Goal: Connect with others: Establish contact or relationships with other users

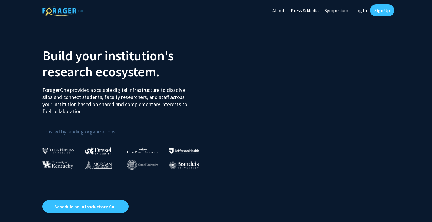
drag, startPoint x: 0, startPoint y: 0, endPoint x: 379, endPoint y: 9, distance: 379.5
click at [379, 9] on link "Sign Up" at bounding box center [382, 10] width 24 height 12
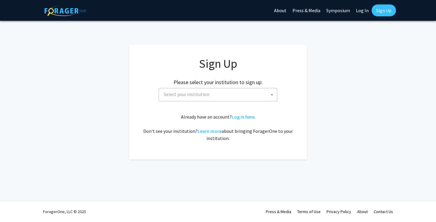
drag, startPoint x: 379, startPoint y: 9, endPoint x: 233, endPoint y: 96, distance: 170.5
click at [233, 96] on span "Select your institution" at bounding box center [219, 94] width 116 height 12
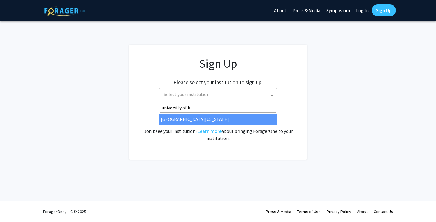
type input "university of k"
drag, startPoint x: 233, startPoint y: 96, endPoint x: 205, endPoint y: 116, distance: 34.5
select select "13"
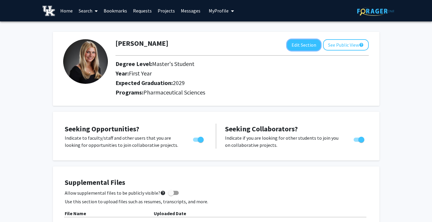
click at [302, 44] on button "Edit Section" at bounding box center [304, 44] width 34 height 11
select select "first_year"
select select "2029"
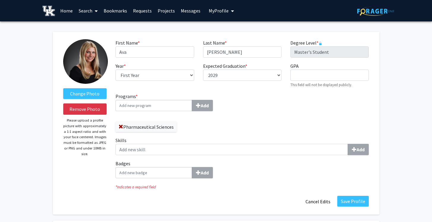
click at [317, 44] on span "*" at bounding box center [317, 43] width 2 height 6
click at [306, 41] on label "Degree Level * required" at bounding box center [306, 42] width 32 height 7
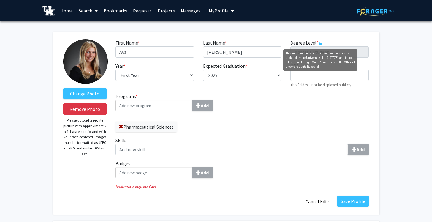
drag, startPoint x: 335, startPoint y: 49, endPoint x: 321, endPoint y: 42, distance: 15.4
click at [321, 42] on icon "This information is provided and automatically updated by the University of Ken…" at bounding box center [320, 44] width 4 height 4
drag, startPoint x: 321, startPoint y: 42, endPoint x: 318, endPoint y: 129, distance: 87.0
click at [318, 129] on div "Programs * Add Pharmaceutical Sciences Skills Add Badges Add" at bounding box center [242, 138] width 262 height 90
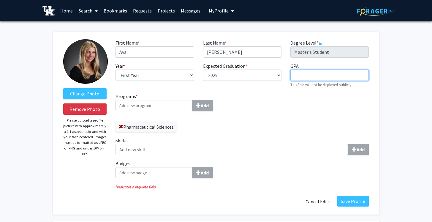
drag, startPoint x: 313, startPoint y: 55, endPoint x: 314, endPoint y: 72, distance: 17.2
click at [314, 72] on input "GPA required" at bounding box center [329, 74] width 78 height 11
click at [309, 110] on div "Programs * Add Pharmaceutical Sciences Skills Add Badges Add" at bounding box center [242, 138] width 262 height 90
click at [68, 9] on link "Home" at bounding box center [66, 10] width 18 height 21
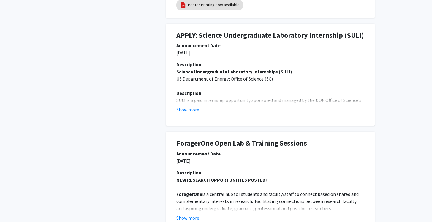
scroll to position [284, 0]
click at [189, 111] on button "Show more" at bounding box center [187, 109] width 23 height 7
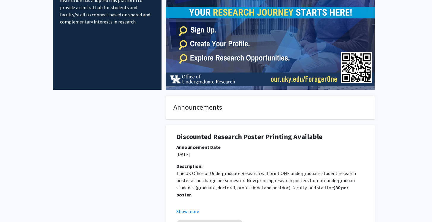
scroll to position [0, 0]
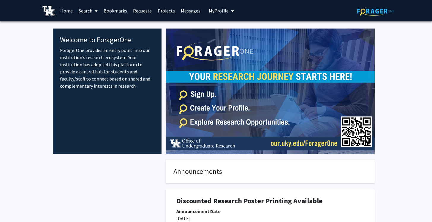
drag, startPoint x: 314, startPoint y: 72, endPoint x: 95, endPoint y: 10, distance: 227.3
click at [95, 10] on icon at bounding box center [96, 11] width 3 height 5
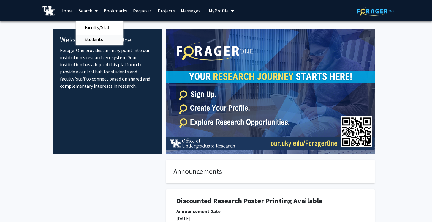
drag, startPoint x: 95, startPoint y: 10, endPoint x: 101, endPoint y: 37, distance: 28.2
click at [101, 37] on span "Students" at bounding box center [94, 39] width 36 height 12
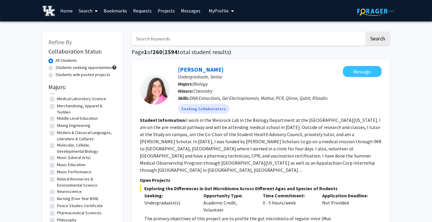
scroll to position [745, 0]
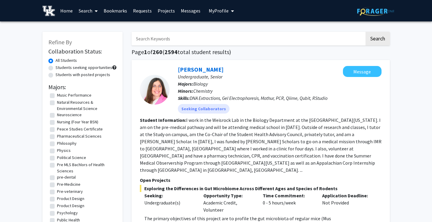
click at [80, 139] on label "Pharmaceutical Sciences" at bounding box center [79, 136] width 44 height 6
click at [61, 137] on input "Pharmaceutical Sciences" at bounding box center [59, 135] width 4 height 4
checkbox input "true"
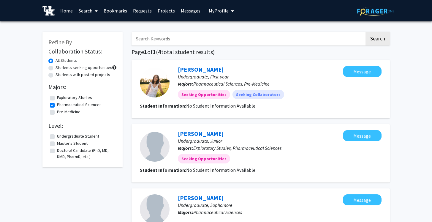
drag, startPoint x: 101, startPoint y: 37, endPoint x: 86, endPoint y: 68, distance: 33.8
click at [86, 68] on label "Students seeking opportunities" at bounding box center [83, 67] width 57 height 6
click at [59, 68] on input "Students seeking opportunities" at bounding box center [57, 66] width 4 height 4
radio input "true"
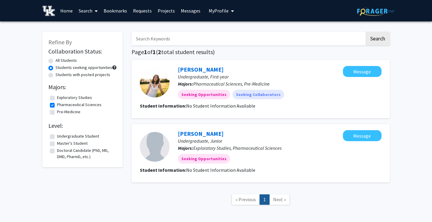
drag, startPoint x: 86, startPoint y: 68, endPoint x: 94, endPoint y: 77, distance: 11.4
click at [94, 77] on label "Students with posted projects" at bounding box center [82, 74] width 55 height 6
click at [59, 75] on input "Students with posted projects" at bounding box center [57, 73] width 4 height 4
radio input "true"
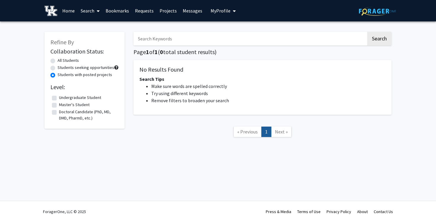
click at [116, 12] on link "Bookmarks" at bounding box center [117, 10] width 29 height 21
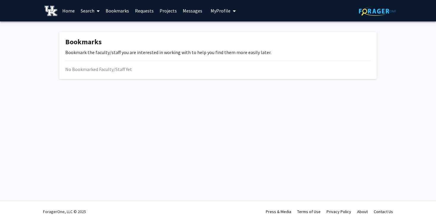
click at [98, 12] on icon at bounding box center [98, 11] width 3 height 5
drag, startPoint x: 94, startPoint y: 77, endPoint x: 100, endPoint y: 28, distance: 48.8
click at [100, 28] on span "Faculty/Staff" at bounding box center [100, 27] width 44 height 12
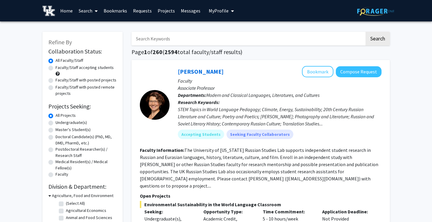
click at [70, 121] on label "Undergraduate(s)" at bounding box center [70, 122] width 31 height 6
click at [59, 121] on input "Undergraduate(s)" at bounding box center [57, 121] width 4 height 4
radio input "true"
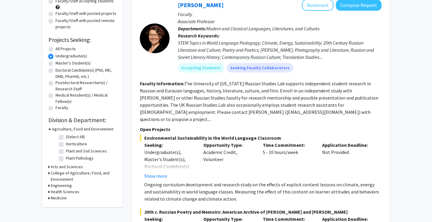
scroll to position [71, 0]
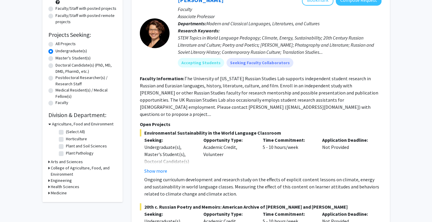
drag, startPoint x: 100, startPoint y: 28, endPoint x: 50, endPoint y: 125, distance: 108.7
click at [50, 125] on icon at bounding box center [49, 124] width 3 height 6
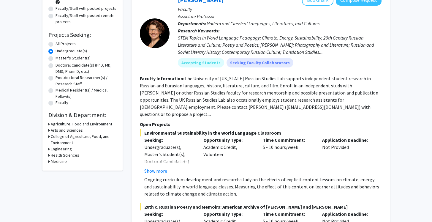
drag, startPoint x: 50, startPoint y: 125, endPoint x: 48, endPoint y: 162, distance: 37.7
click at [48, 162] on div "Refine By Collaboration Status: Collaboration Status All Faculty/Staff Collabor…" at bounding box center [82, 65] width 80 height 210
click at [49, 161] on icon at bounding box center [48, 161] width 1 height 6
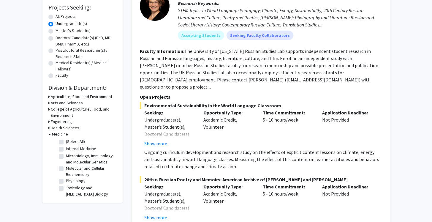
scroll to position [0, 0]
click at [76, 149] on label "Internal Medicine" at bounding box center [81, 149] width 30 height 6
click at [70, 149] on input "Internal Medicine" at bounding box center [68, 148] width 4 height 4
checkbox input "true"
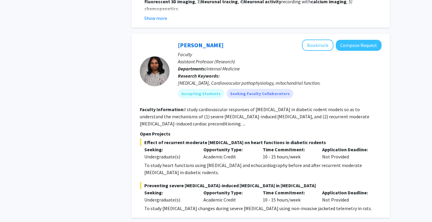
scroll to position [643, 0]
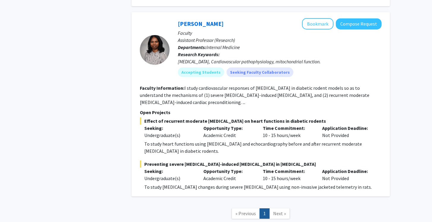
drag, startPoint x: 48, startPoint y: 162, endPoint x: 277, endPoint y: 198, distance: 232.0
click at [277, 210] on span "Next »" at bounding box center [279, 213] width 13 height 6
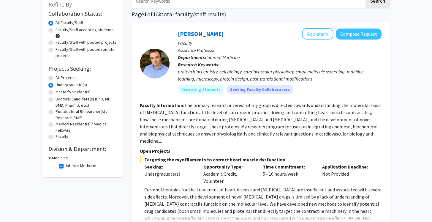
scroll to position [36, 0]
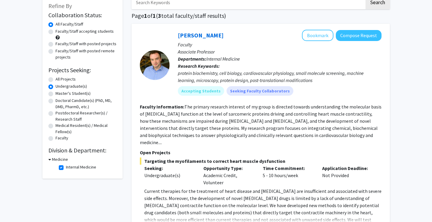
click at [49, 159] on icon at bounding box center [49, 159] width 3 height 6
drag, startPoint x: 277, startPoint y: 198, endPoint x: 50, endPoint y: 159, distance: 230.5
click at [50, 159] on div "Medicine" at bounding box center [82, 159] width 68 height 6
click at [48, 160] on icon at bounding box center [48, 159] width 1 height 6
click at [65, 167] on fg-checkbox "Internal Medicine Internal Medicine" at bounding box center [87, 167] width 56 height 7
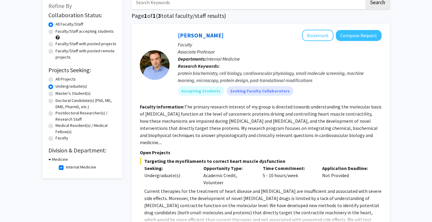
click at [66, 167] on label "Internal Medicine" at bounding box center [81, 167] width 30 height 6
click at [66, 167] on input "Internal Medicine" at bounding box center [68, 166] width 4 height 4
checkbox input "false"
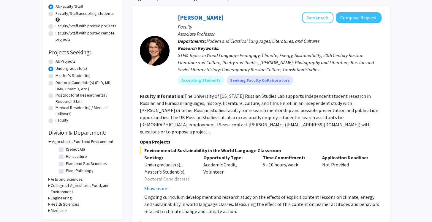
scroll to position [60, 0]
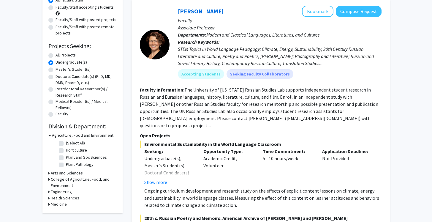
drag, startPoint x: 50, startPoint y: 159, endPoint x: 48, endPoint y: 174, distance: 14.6
click at [48, 174] on icon at bounding box center [48, 173] width 1 height 6
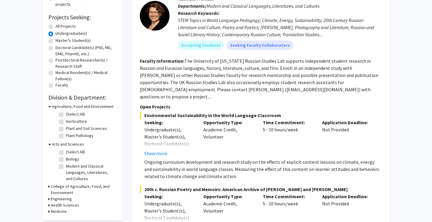
scroll to position [94, 0]
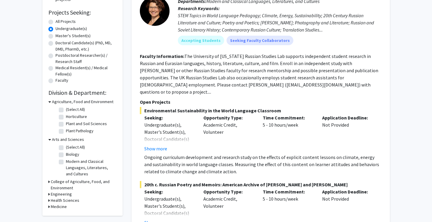
click at [48, 182] on div "Refine By Collaboration Status: Collaboration Status All Faculty/Staff Collabor…" at bounding box center [82, 76] width 80 height 277
click at [49, 181] on icon at bounding box center [48, 181] width 1 height 6
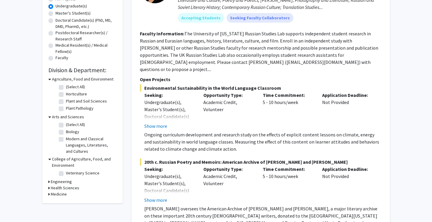
scroll to position [118, 0]
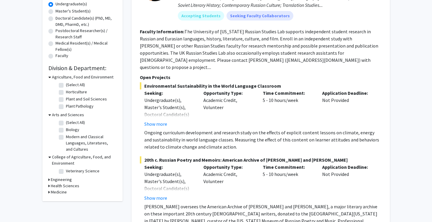
drag, startPoint x: 48, startPoint y: 174, endPoint x: 49, endPoint y: 179, distance: 5.5
click at [49, 179] on icon at bounding box center [48, 179] width 1 height 6
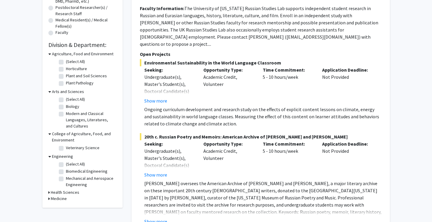
scroll to position [142, 0]
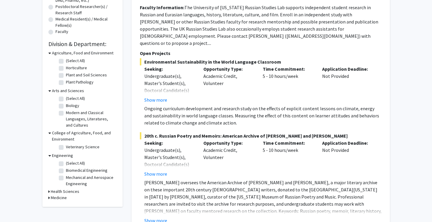
drag, startPoint x: 49, startPoint y: 179, endPoint x: 48, endPoint y: 190, distance: 11.3
click at [48, 190] on icon at bounding box center [48, 191] width 1 height 6
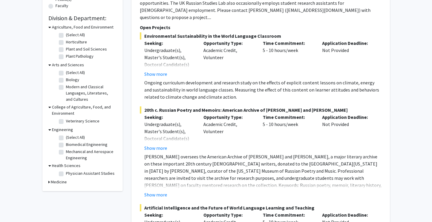
click at [48, 182] on icon at bounding box center [48, 182] width 1 height 6
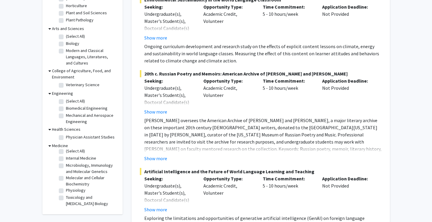
scroll to position [0, 0]
click at [66, 154] on label "(Select All)" at bounding box center [75, 153] width 19 height 6
click at [66, 154] on input "(Select All)" at bounding box center [68, 152] width 4 height 4
checkbox input "true"
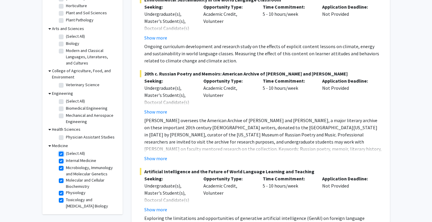
checkbox input "true"
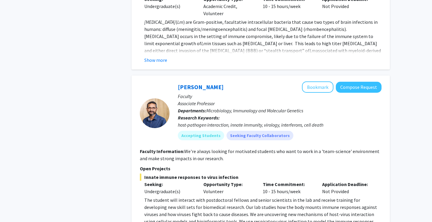
scroll to position [1634, 0]
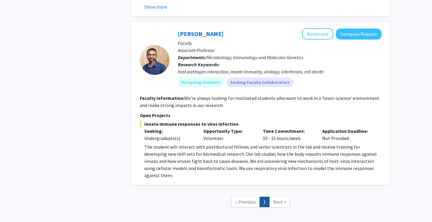
drag, startPoint x: 48, startPoint y: 190, endPoint x: 280, endPoint y: 171, distance: 232.4
click at [280, 198] on span "Next »" at bounding box center [279, 201] width 13 height 6
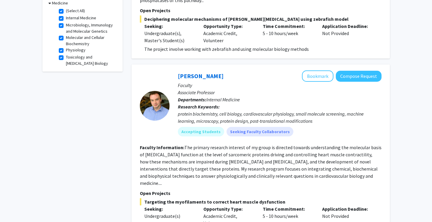
scroll to position [210, 0]
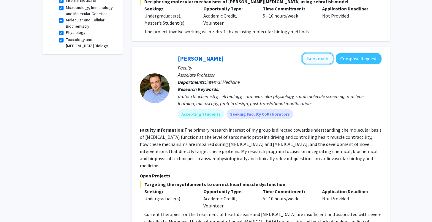
drag, startPoint x: 280, startPoint y: 171, endPoint x: 327, endPoint y: 53, distance: 127.2
click at [327, 53] on button "Bookmark" at bounding box center [317, 58] width 31 height 11
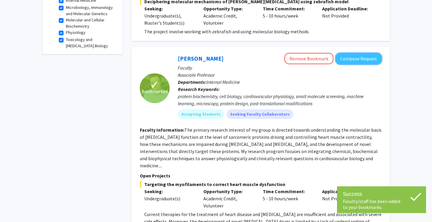
click at [353, 53] on button "Compose Request" at bounding box center [359, 58] width 46 height 11
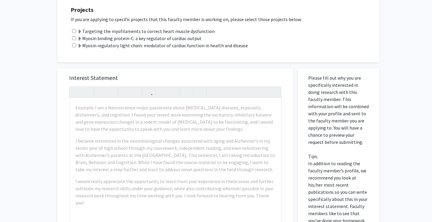
scroll to position [148, 0]
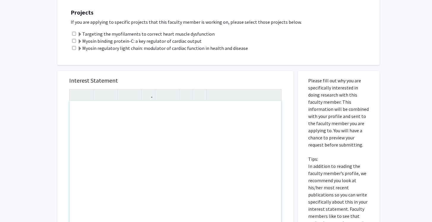
drag, startPoint x: 327, startPoint y: 53, endPoint x: 127, endPoint y: 129, distance: 213.2
click at [127, 129] on div "Note to users with screen readers: Please press Alt+0 or Option+0 to deactivate…" at bounding box center [175, 169] width 212 height 136
drag, startPoint x: 127, startPoint y: 129, endPoint x: 26, endPoint y: 96, distance: 106.2
click at [26, 96] on div "All Requests Request for [PERSON_NAME] Request for [PERSON_NAME] Departments: I…" at bounding box center [216, 109] width 432 height 473
drag, startPoint x: 26, startPoint y: 96, endPoint x: 154, endPoint y: 167, distance: 146.1
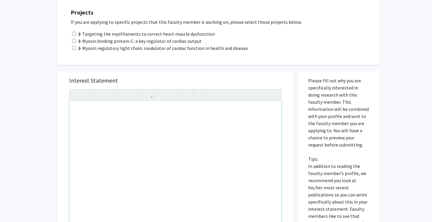
click at [154, 167] on div "Note to users with screen readers: Please press Alt+0 or Option+0 to deactivate…" at bounding box center [175, 169] width 212 height 136
click at [53, 130] on div "Interest Statement Insert link Remove link Supplemental Files File Name Uploade…" at bounding box center [175, 199] width 245 height 268
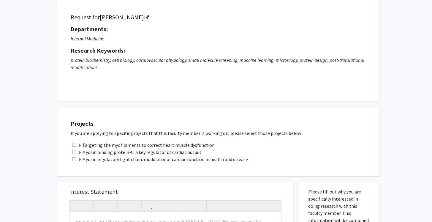
scroll to position [38, 0]
drag, startPoint x: 258, startPoint y: 115, endPoint x: 196, endPoint y: 159, distance: 75.7
click at [196, 159] on label "Myosin regulatory light chain: modulator of cardiac function in health and dise…" at bounding box center [162, 158] width 170 height 7
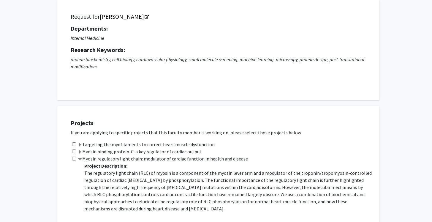
click at [81, 150] on span at bounding box center [79, 152] width 5 height 5
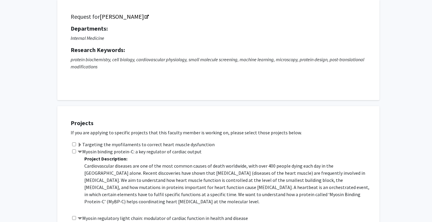
click at [74, 150] on input "checkbox" at bounding box center [74, 151] width 4 height 4
checkbox input "true"
click at [82, 143] on span at bounding box center [79, 144] width 5 height 5
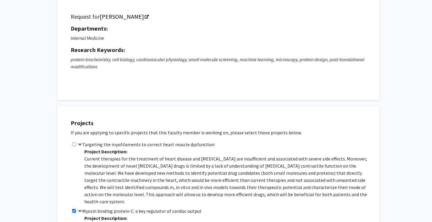
drag, startPoint x: 196, startPoint y: 159, endPoint x: 76, endPoint y: 144, distance: 121.0
click at [76, 144] on div "Targeting the myofilaments to correct heart muscle dysfunction Project Descript…" at bounding box center [222, 174] width 303 height 66
click at [74, 145] on input "checkbox" at bounding box center [74, 144] width 4 height 4
checkbox input "true"
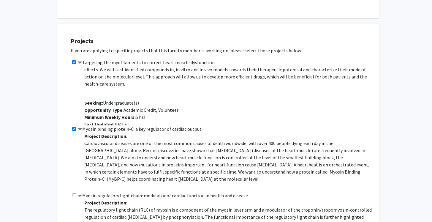
scroll to position [118, 0]
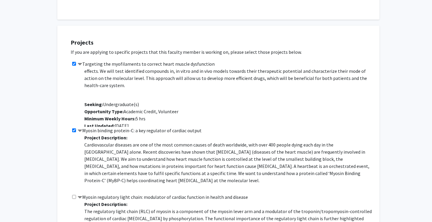
drag, startPoint x: 74, startPoint y: 145, endPoint x: 72, endPoint y: 128, distance: 16.5
click at [72, 128] on input "checkbox" at bounding box center [74, 130] width 4 height 4
checkbox input "false"
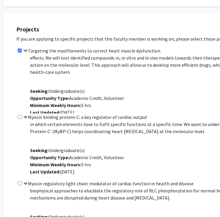
scroll to position [131, 15]
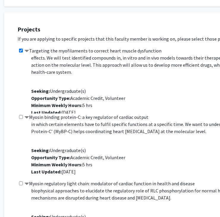
click at [26, 50] on span at bounding box center [26, 51] width 5 height 5
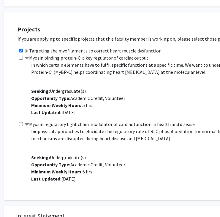
drag, startPoint x: 57, startPoint y: 127, endPoint x: 28, endPoint y: 50, distance: 83.2
click at [28, 50] on span at bounding box center [26, 51] width 5 height 5
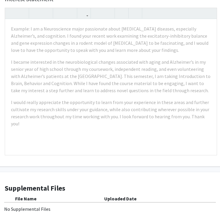
scroll to position [407, 27]
